Goal: Task Accomplishment & Management: Manage account settings

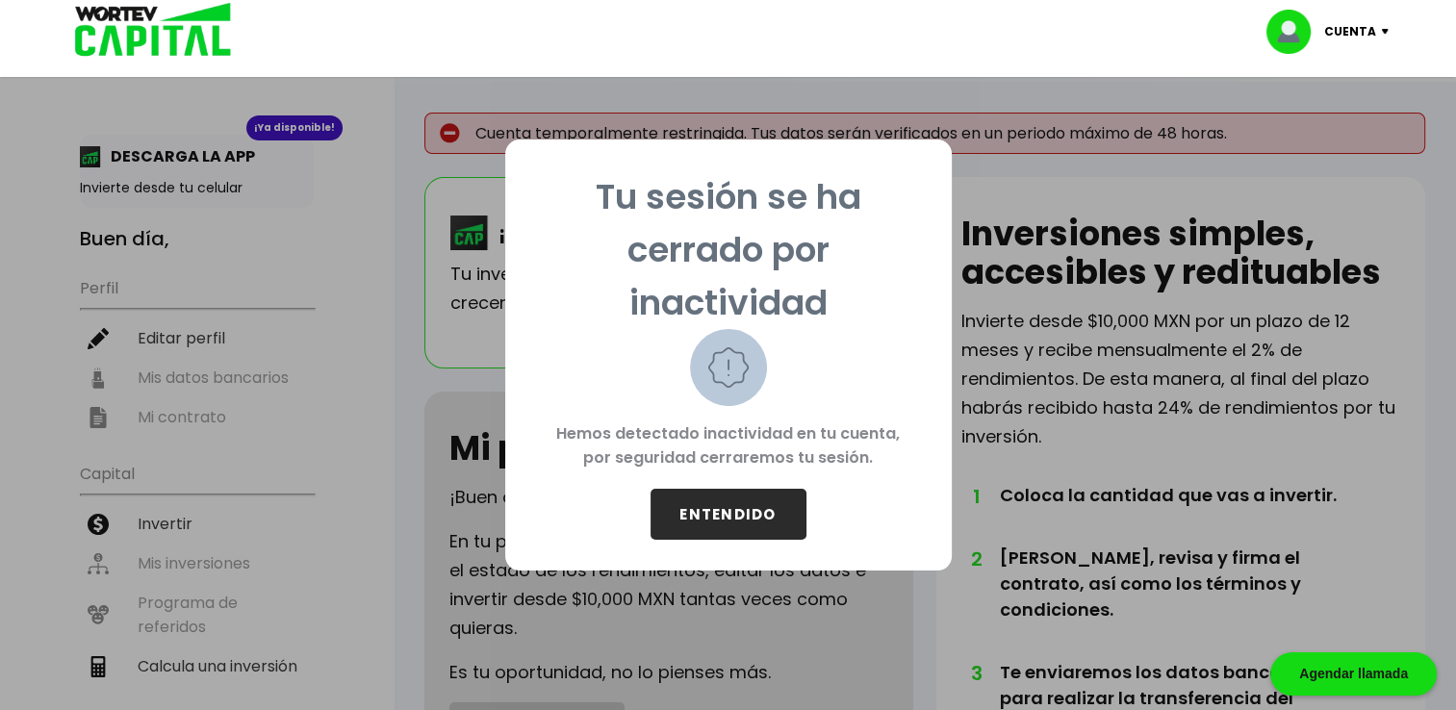
click at [701, 505] on button "ENTENDIDO" at bounding box center [729, 514] width 156 height 51
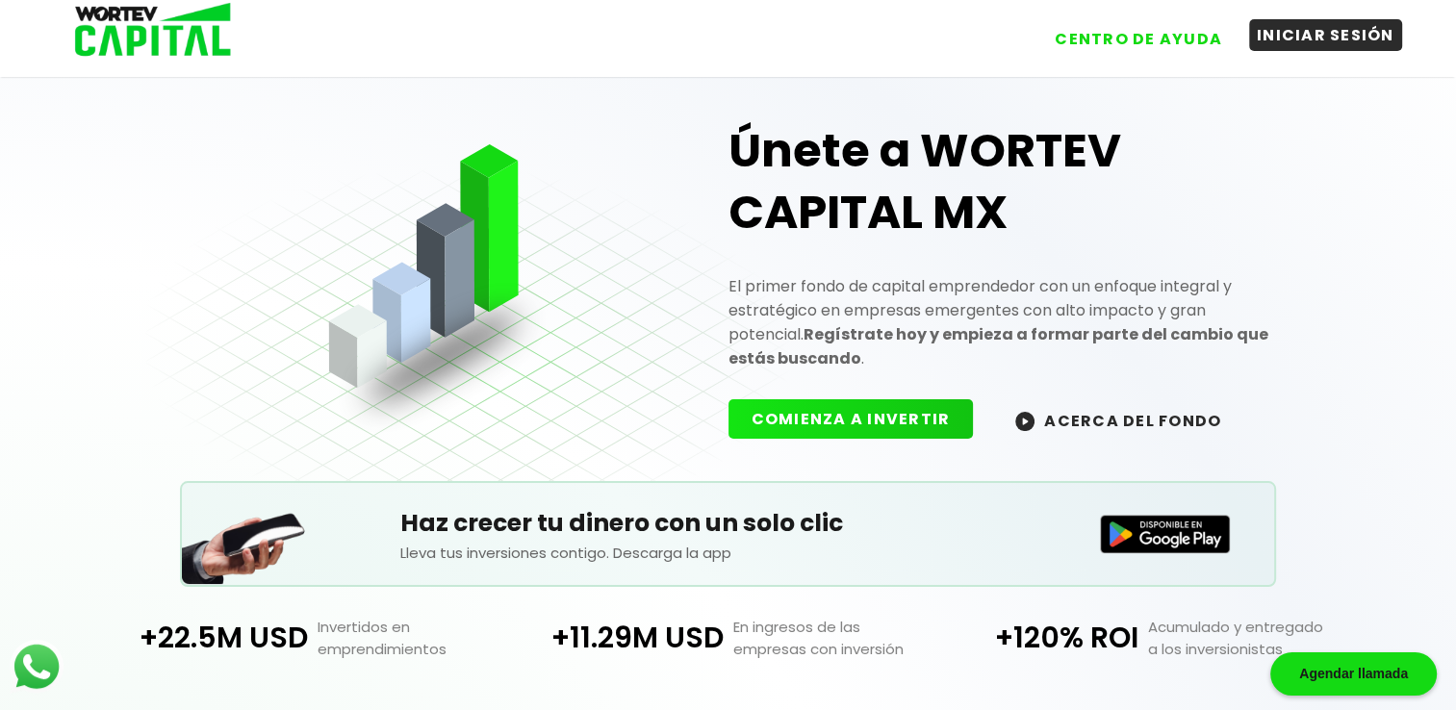
click at [1313, 39] on button "INICIAR SESIÓN" at bounding box center [1325, 35] width 153 height 32
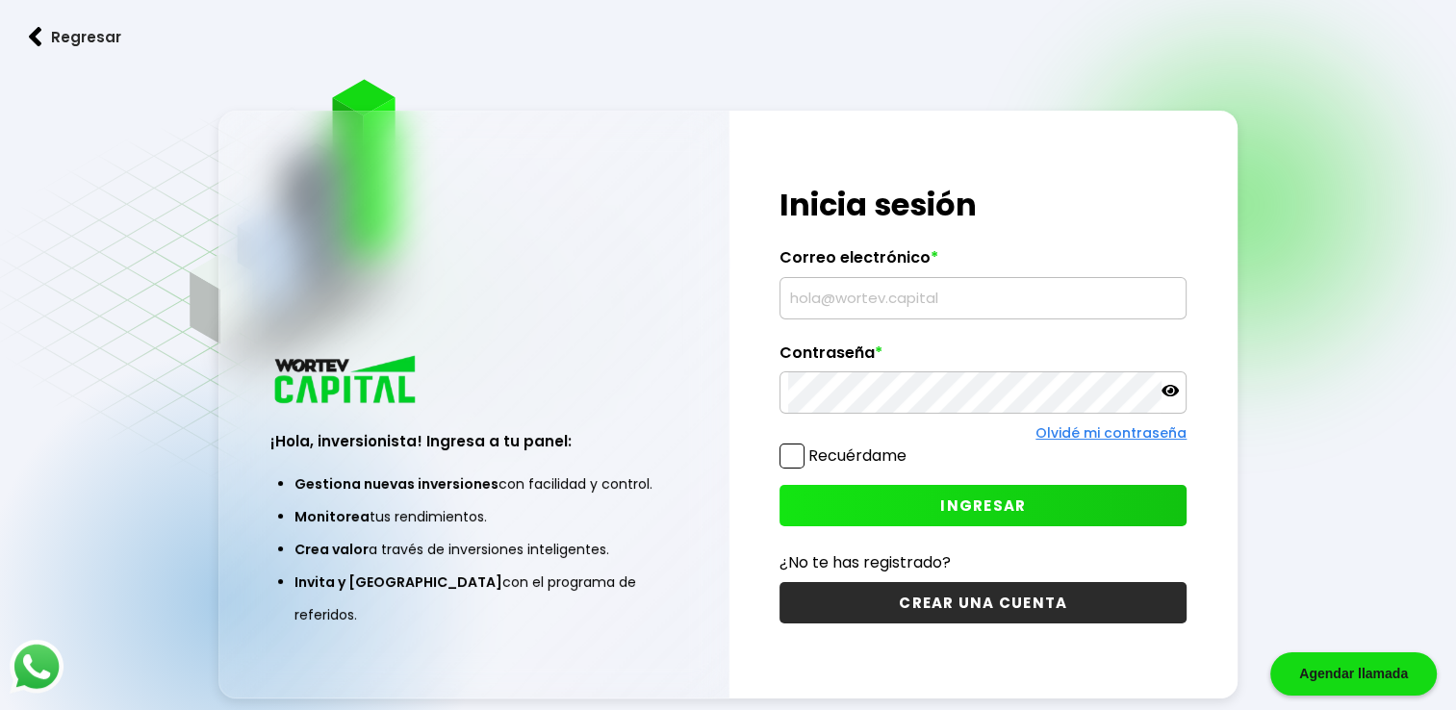
type input "[EMAIL_ADDRESS][DOMAIN_NAME]"
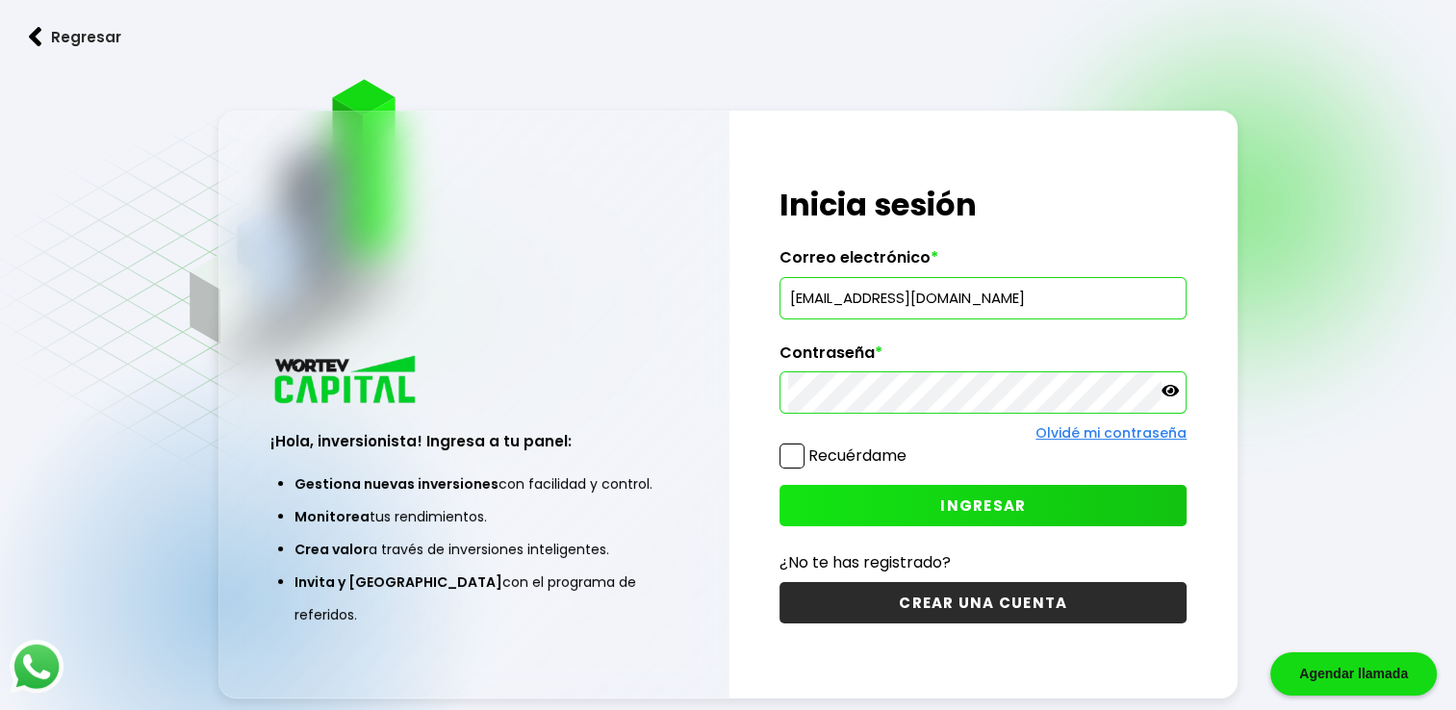
click at [785, 472] on div "Recuérdame" at bounding box center [843, 461] width 127 height 34
click at [788, 464] on span at bounding box center [792, 456] width 25 height 25
click at [910, 447] on input "Recuérdame" at bounding box center [910, 447] width 0 height 0
click at [799, 495] on button "INGRESAR" at bounding box center [983, 505] width 407 height 41
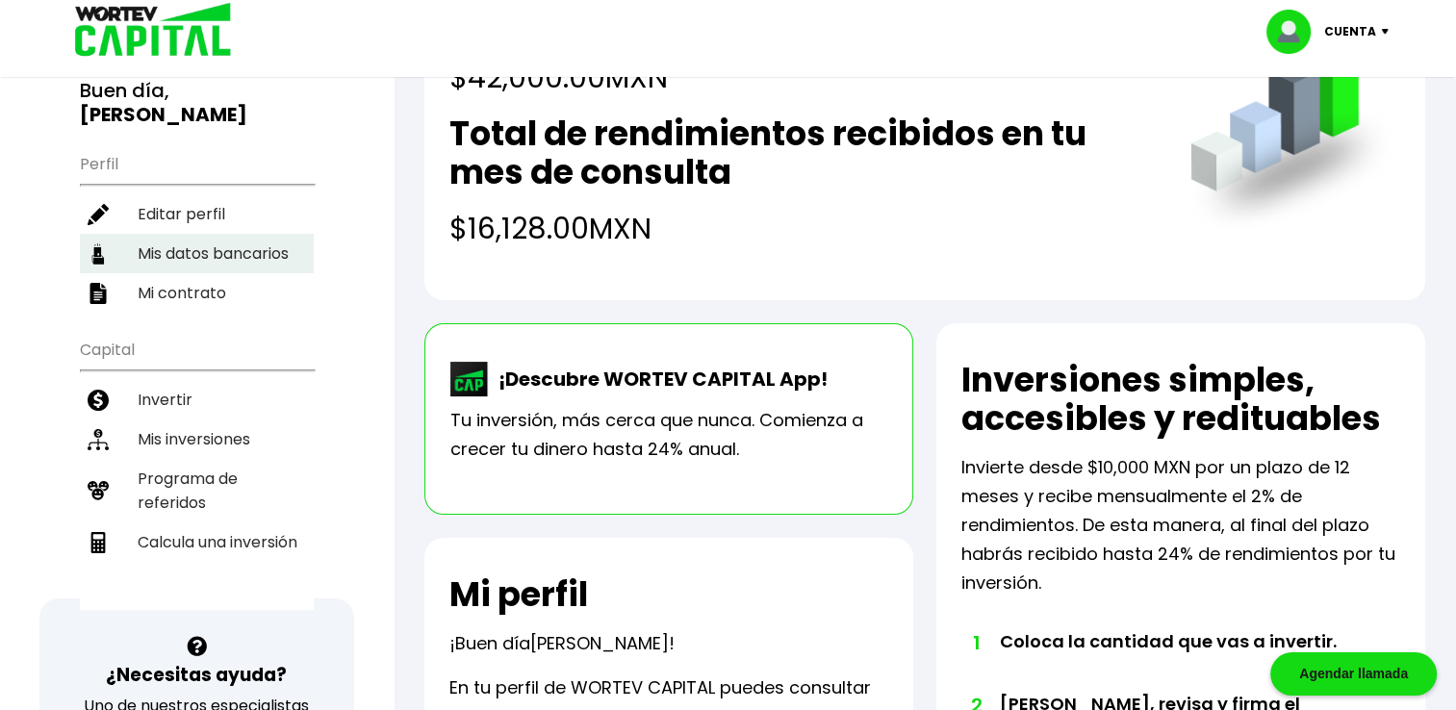
scroll to position [96, 0]
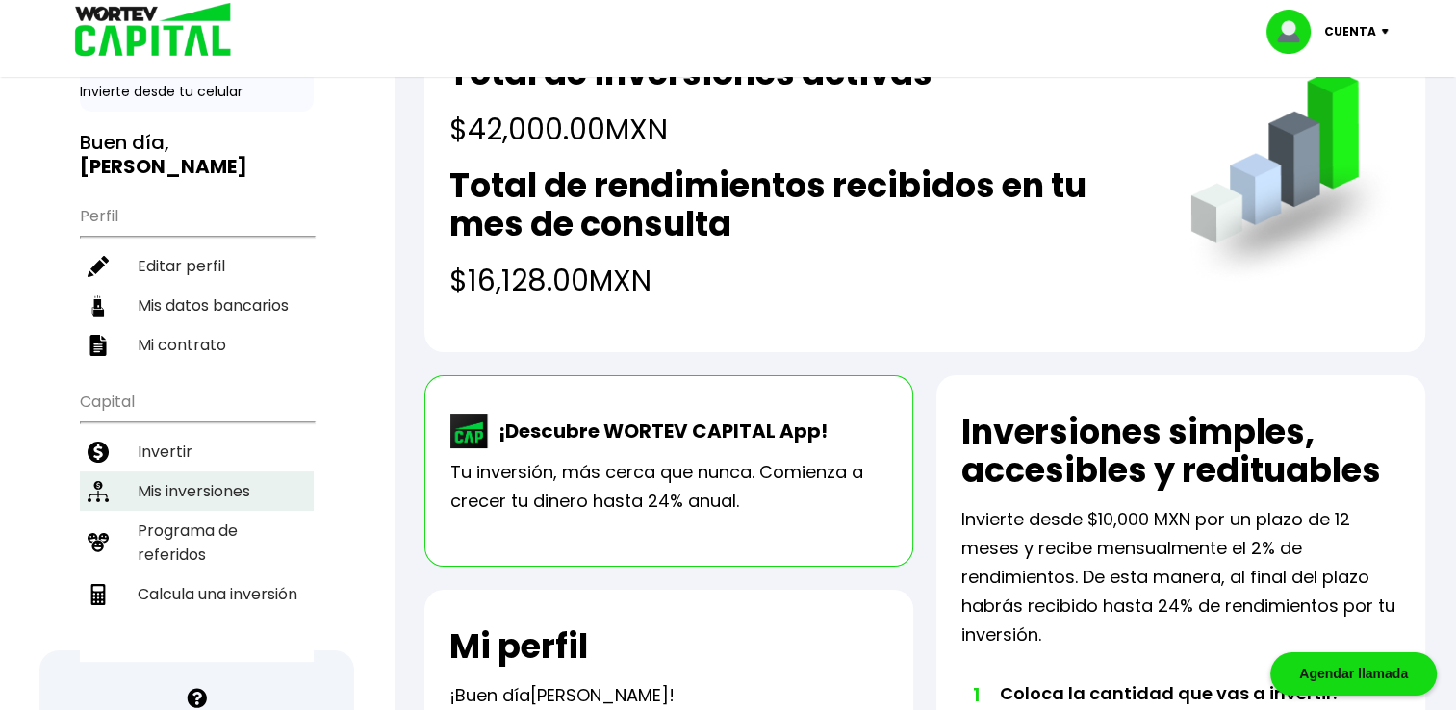
click at [191, 483] on li "Mis inversiones" at bounding box center [197, 491] width 234 height 39
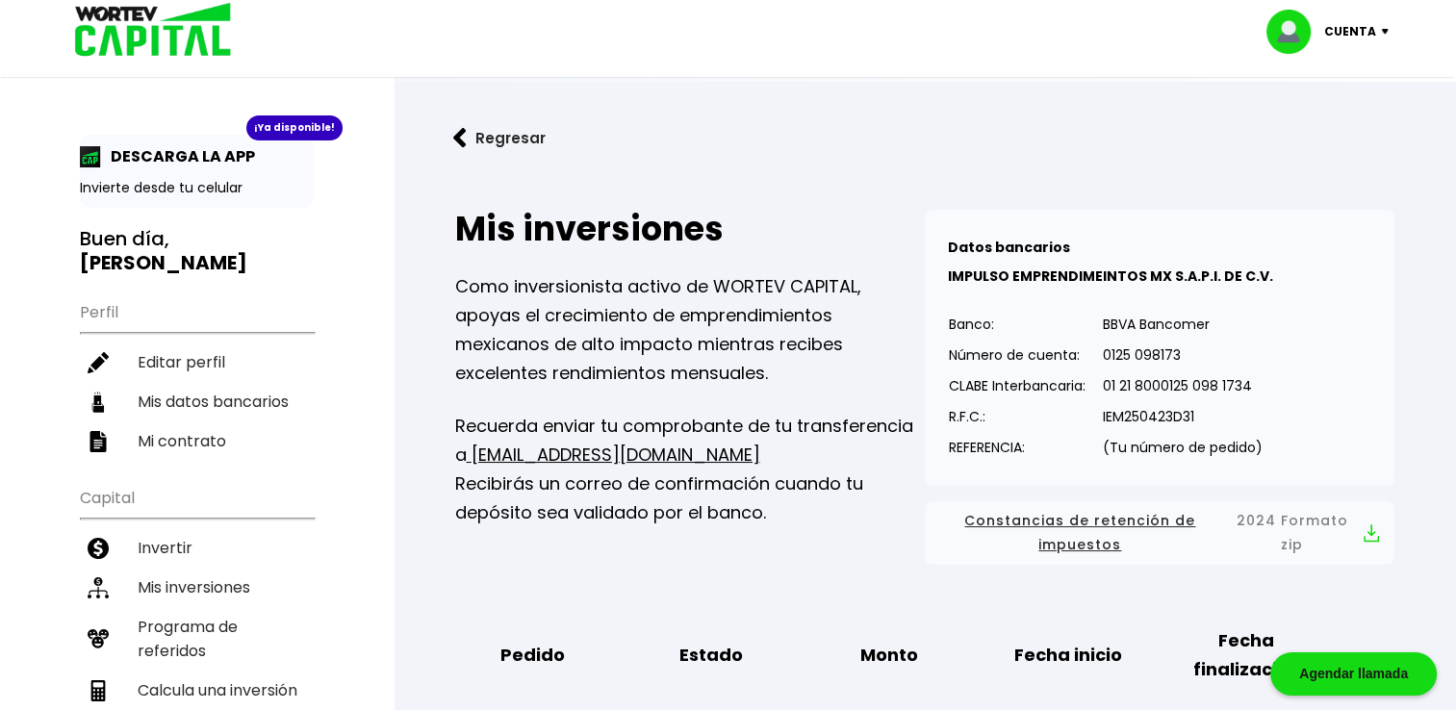
click at [1386, 38] on div "Cuenta" at bounding box center [1335, 32] width 136 height 44
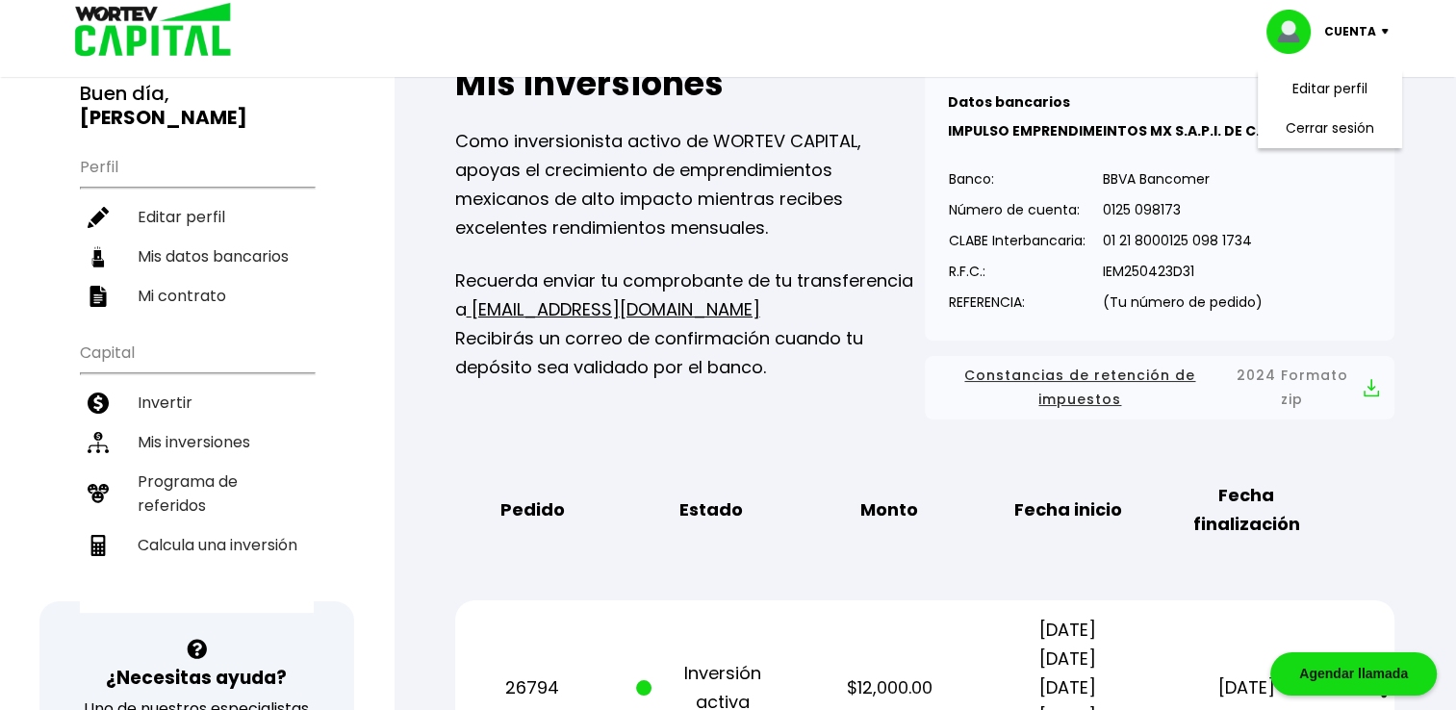
scroll to position [192, 0]
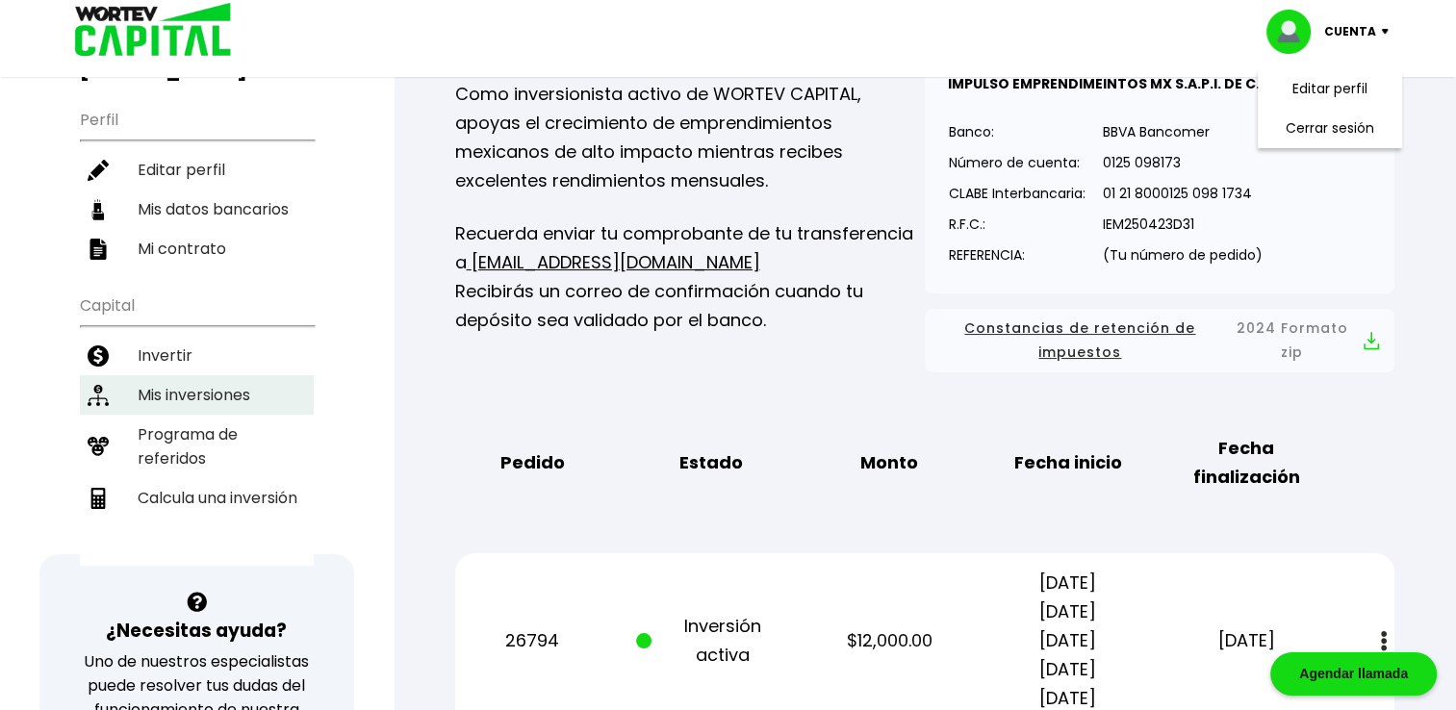
click at [168, 383] on li "Mis inversiones" at bounding box center [197, 394] width 234 height 39
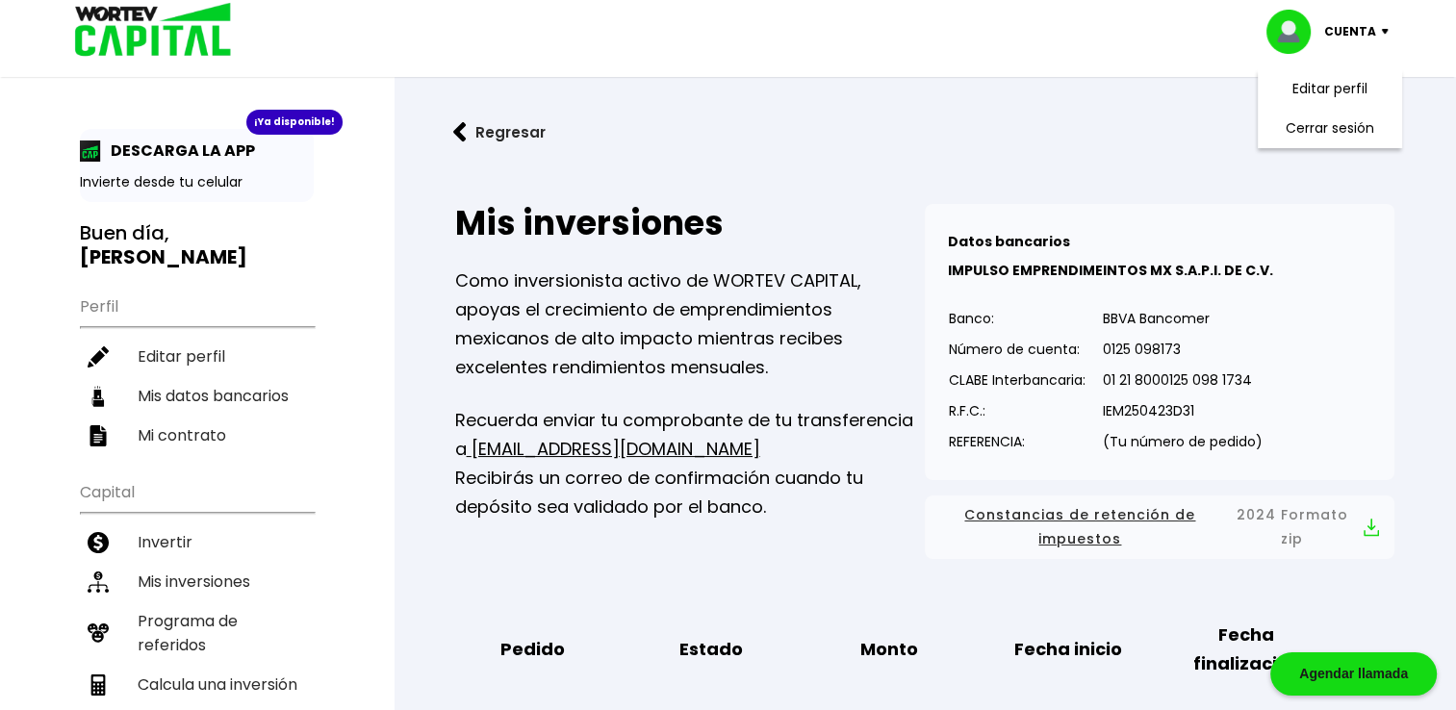
scroll to position [0, 0]
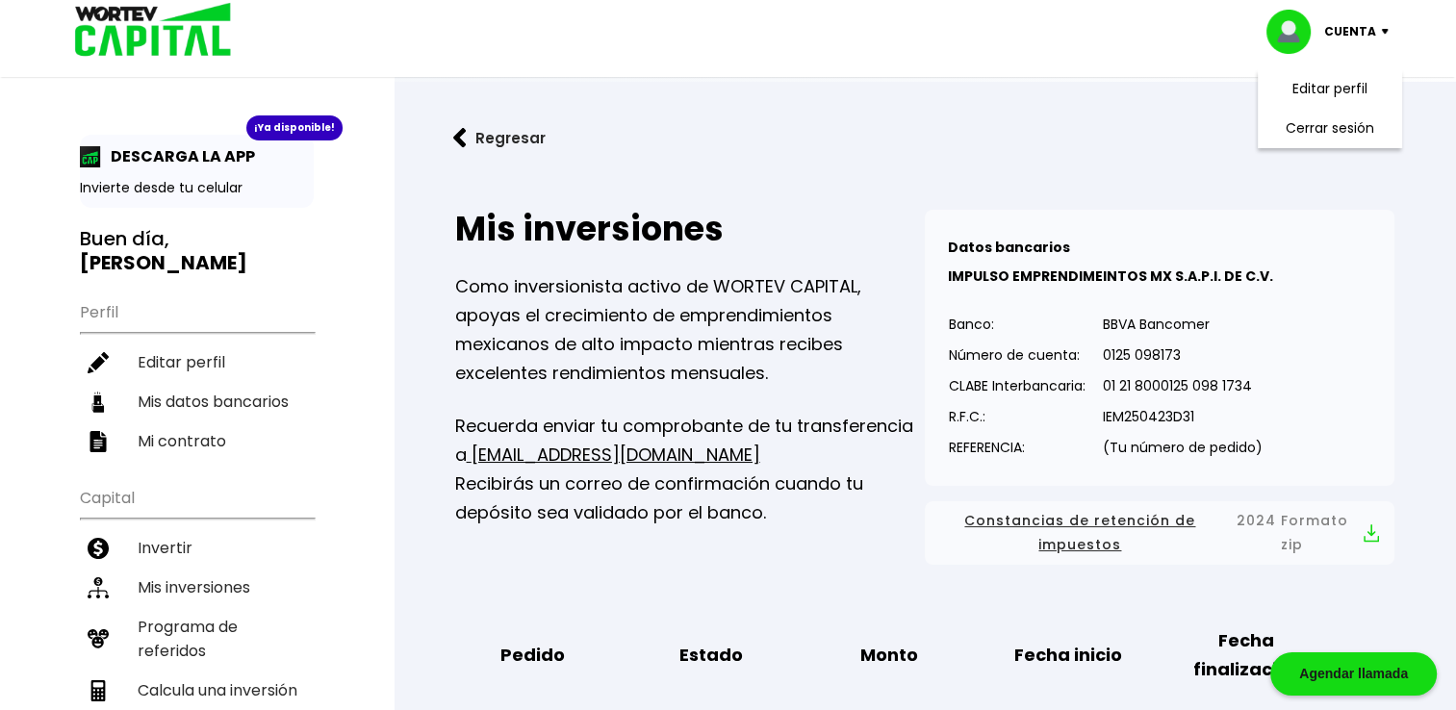
click at [470, 148] on button "Regresar" at bounding box center [499, 138] width 150 height 51
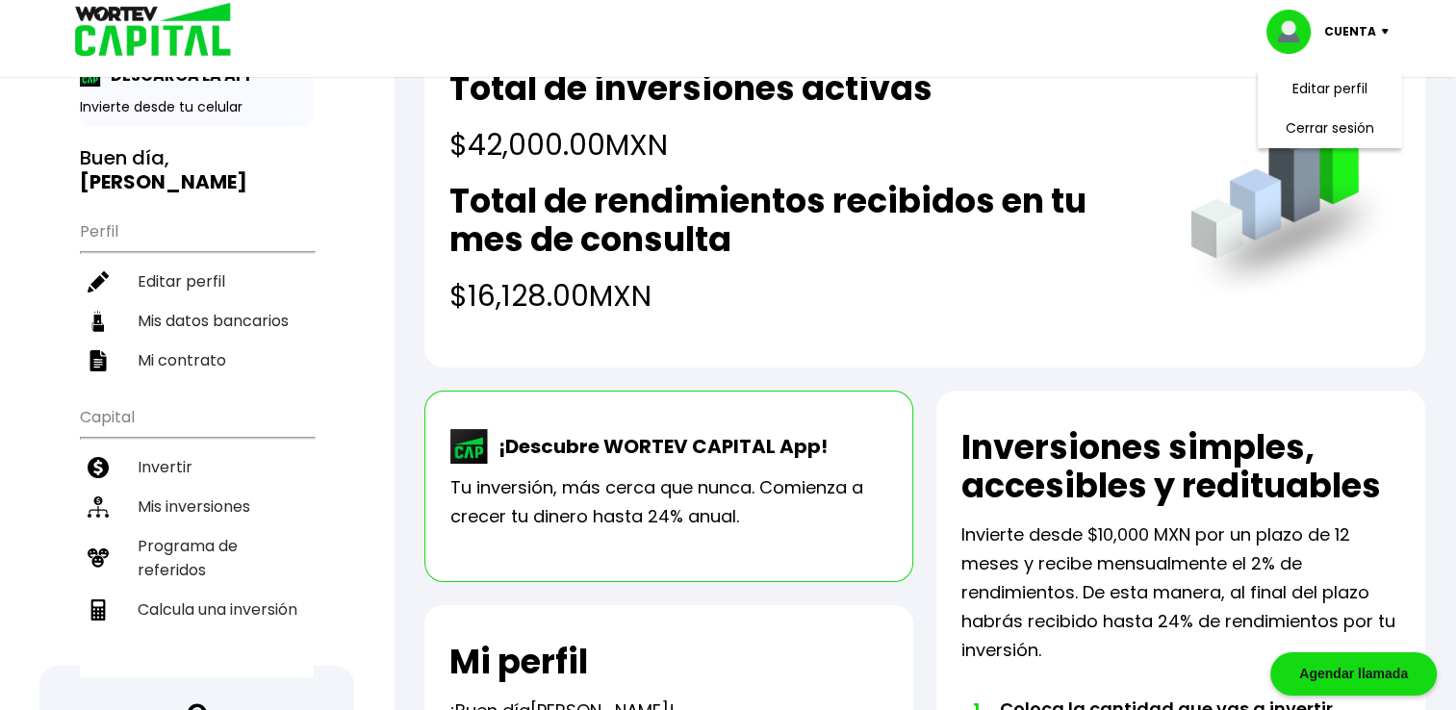
scroll to position [80, 0]
click at [600, 474] on p "Tu inversión, más cerca que nunca. Comienza a crecer tu dinero hasta 24% anual." at bounding box center [668, 503] width 437 height 58
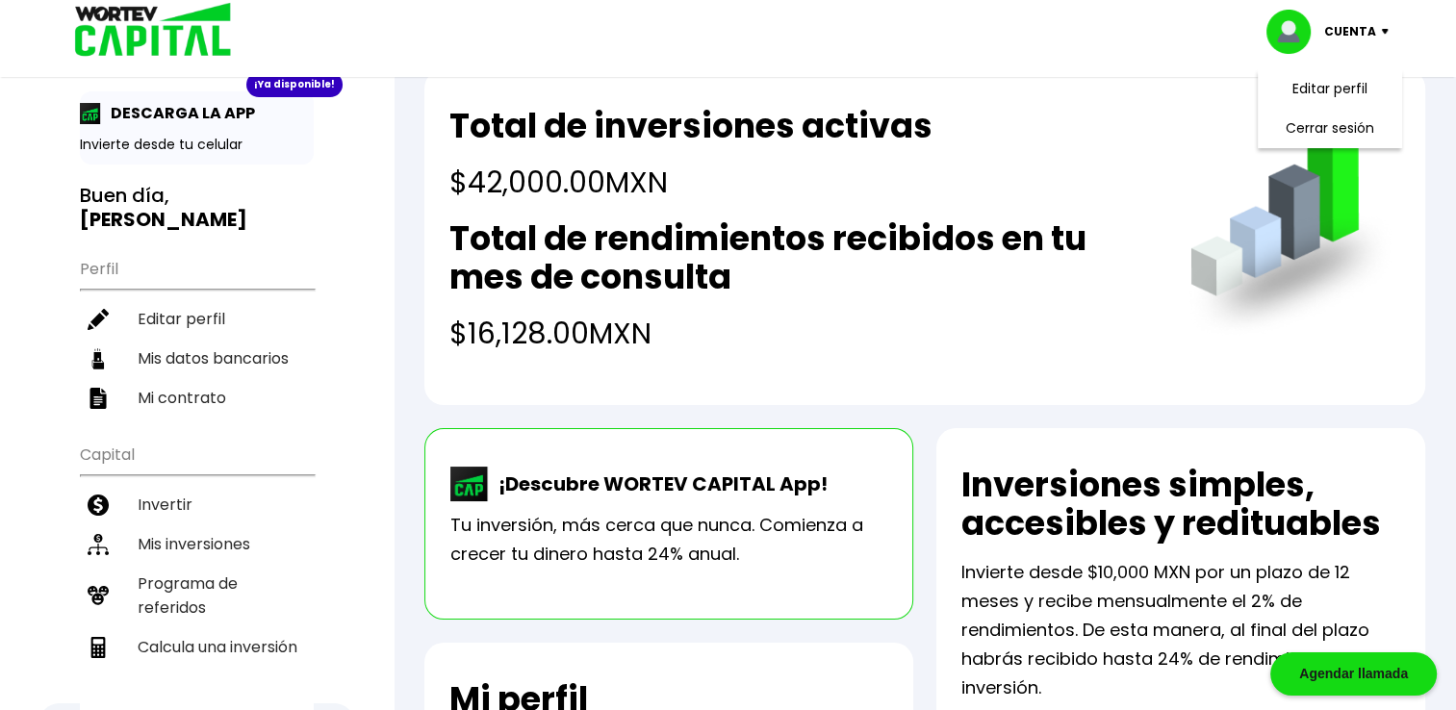
scroll to position [0, 0]
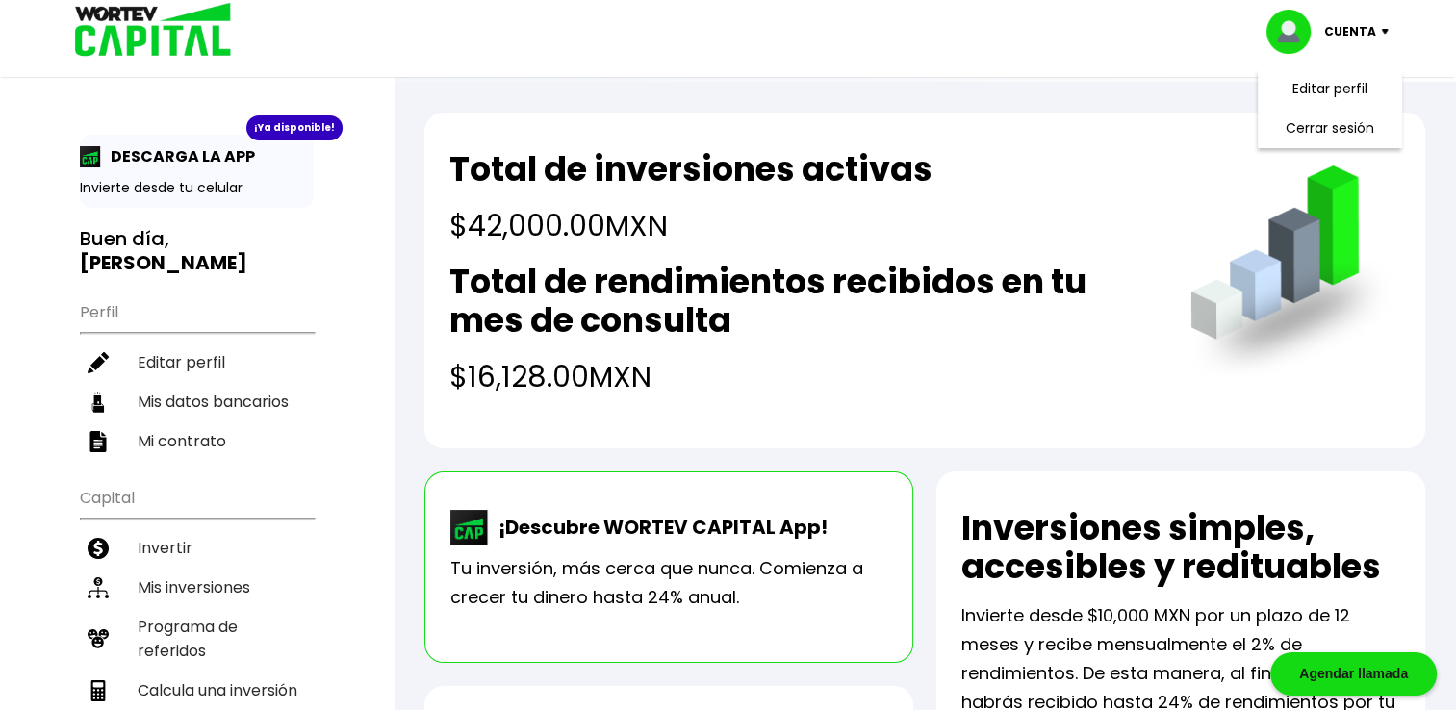
click at [1428, 46] on div "Cuenta Editar perfil Cerrar sesión" at bounding box center [728, 38] width 1456 height 77
click at [243, 195] on p "Invierte desde tu celular" at bounding box center [197, 188] width 234 height 20
click at [1387, 29] on img at bounding box center [1389, 32] width 26 height 6
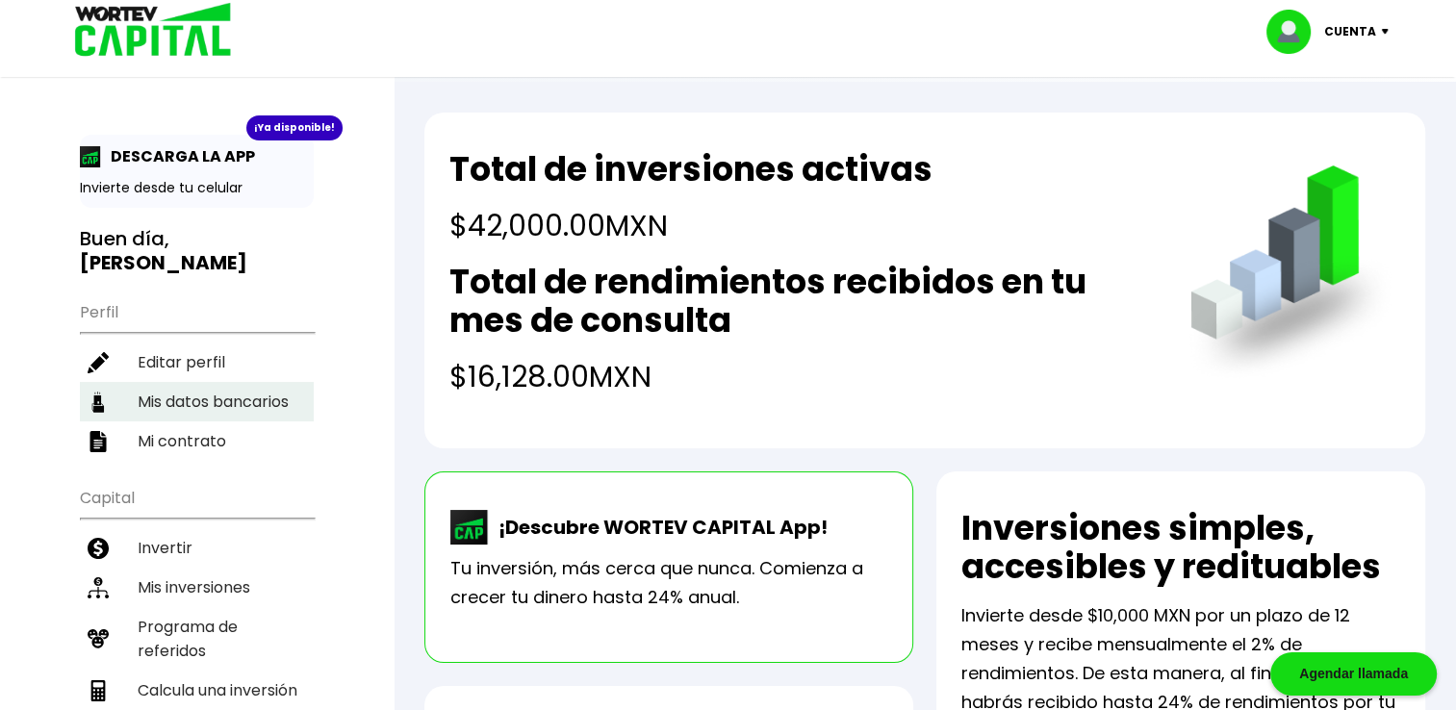
click at [178, 403] on li "Mis datos bancarios" at bounding box center [197, 401] width 234 height 39
select select "Stori"
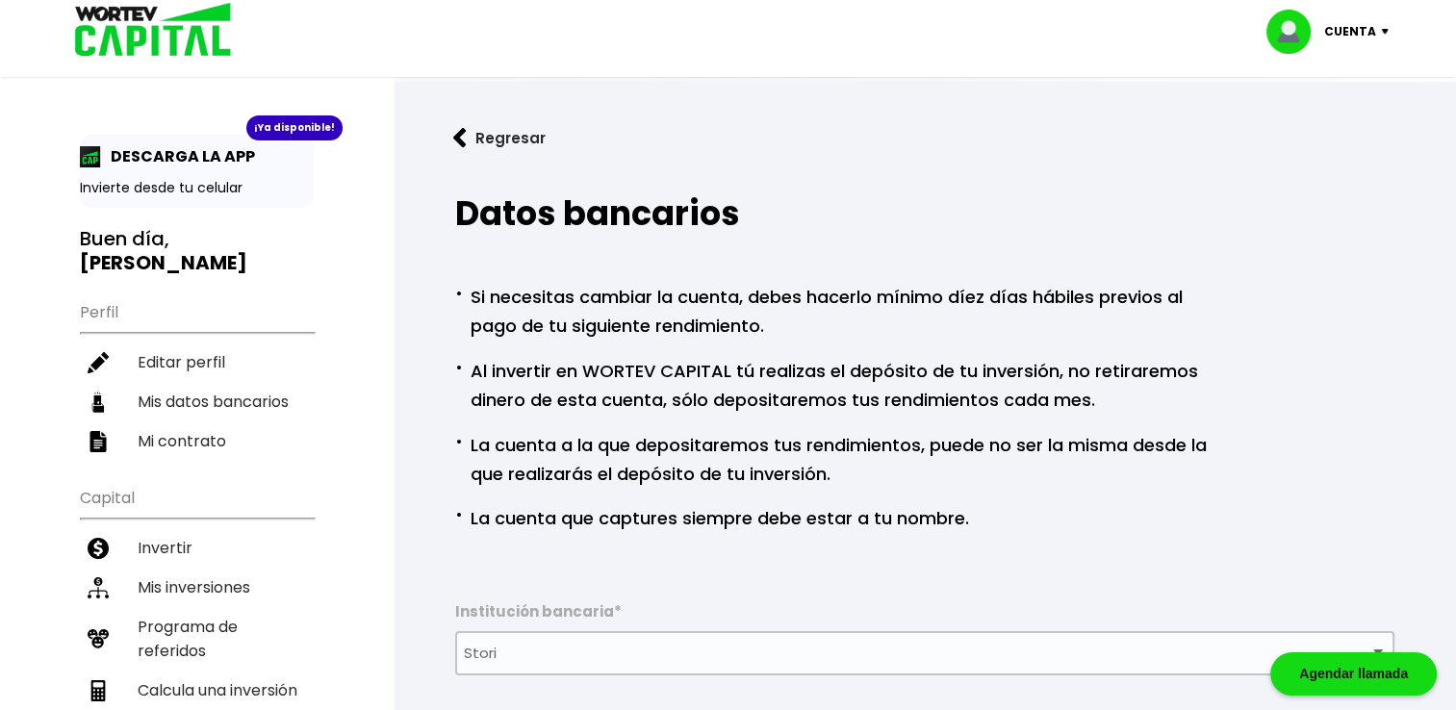
click at [459, 140] on img at bounding box center [459, 138] width 13 height 20
